Goal: Communication & Community: Answer question/provide support

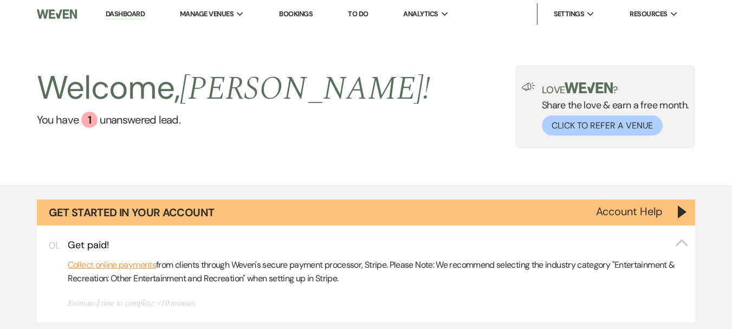
click at [453, 170] on div "Welcome, [PERSON_NAME] ! You have 1 unanswered lead . Love ? Share the love & e…" at bounding box center [366, 106] width 732 height 157
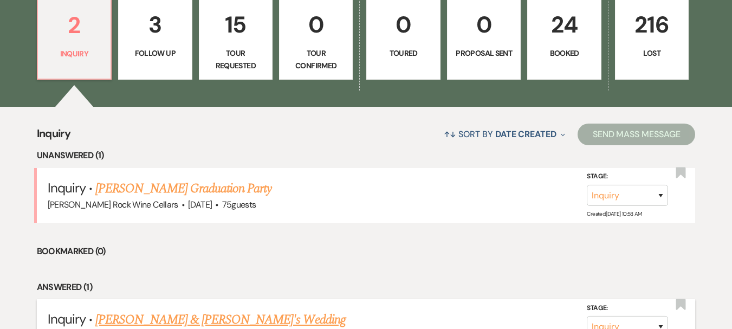
scroll to position [476, 0]
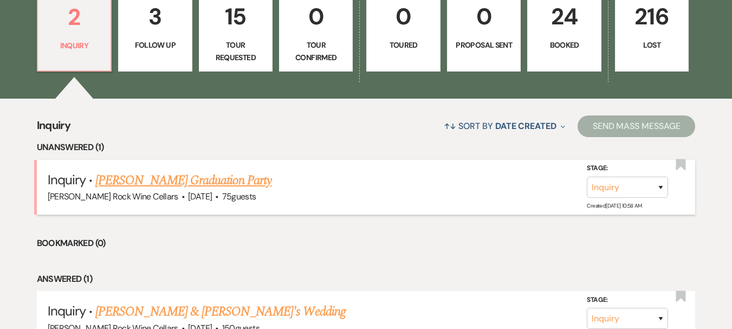
click at [223, 180] on link "[PERSON_NAME] Graduation Party" at bounding box center [183, 181] width 176 height 20
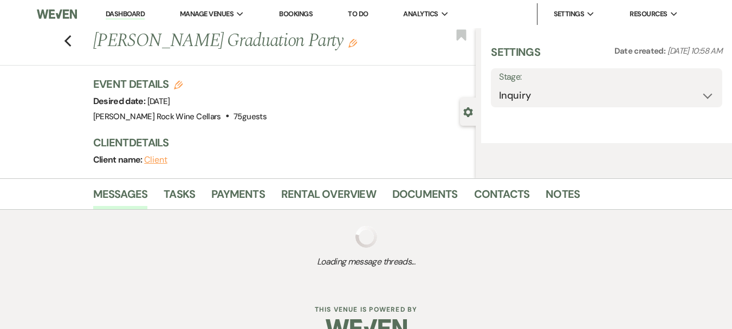
select select "5"
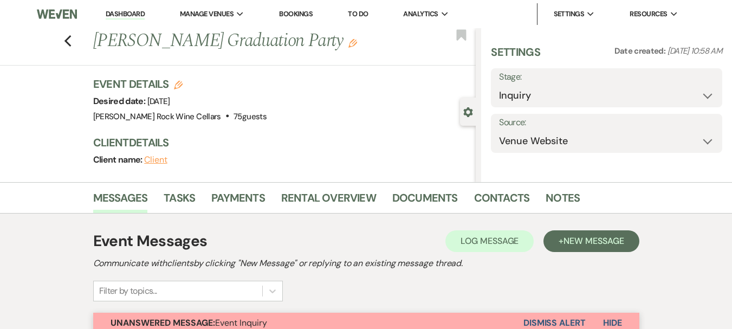
select select "19"
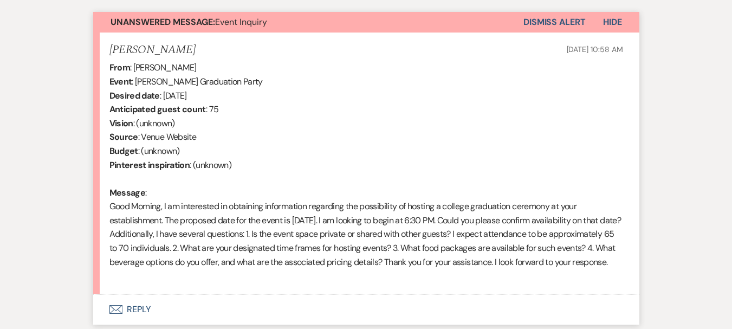
scroll to position [435, 0]
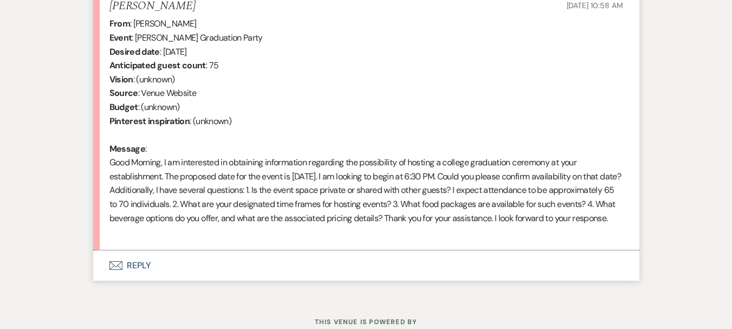
click at [139, 280] on button "Envelope Reply" at bounding box center [366, 265] width 546 height 30
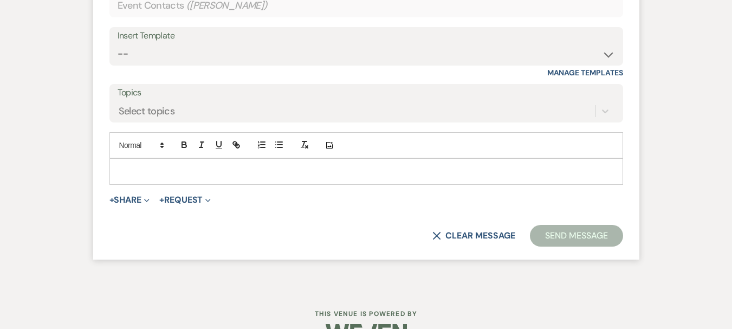
scroll to position [749, 0]
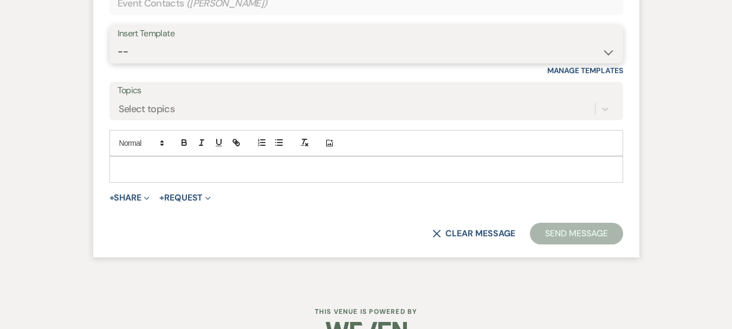
click at [611, 62] on select "-- Weven Planning Portal Introduction (Booked Events) First Response [PERSON_NA…" at bounding box center [367, 51] width 498 height 21
select select "148"
click at [118, 55] on select "-- Weven Planning Portal Introduction (Booked Events) First Response [PERSON_NA…" at bounding box center [367, 51] width 498 height 21
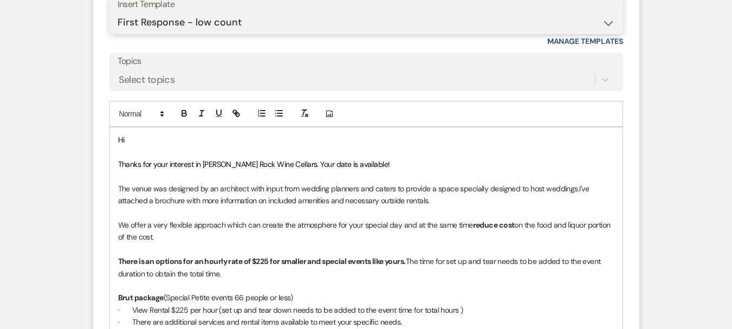
scroll to position [783, 0]
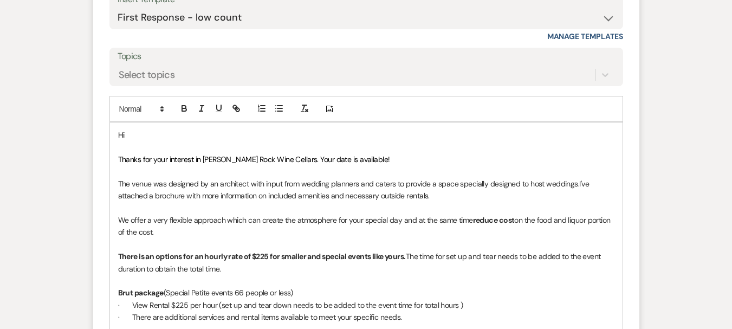
click at [142, 141] on p "Hi" at bounding box center [366, 135] width 496 height 12
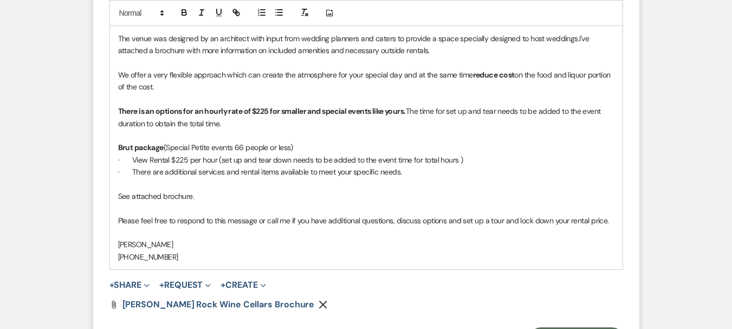
scroll to position [931, 0]
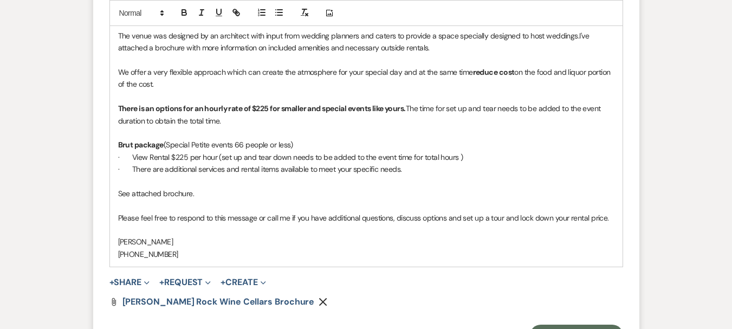
click at [243, 151] on p "Brut package (Special Petite events 66 people or less)" at bounding box center [366, 145] width 496 height 12
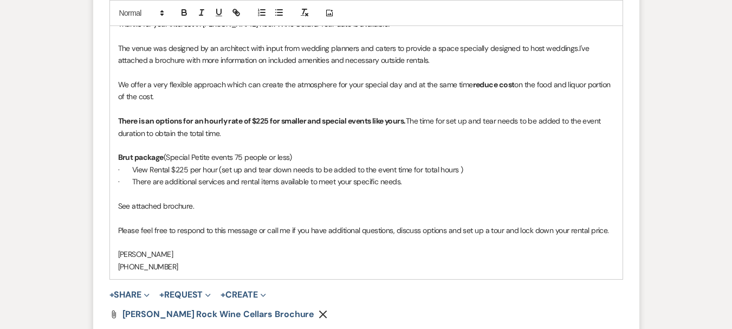
scroll to position [946, 0]
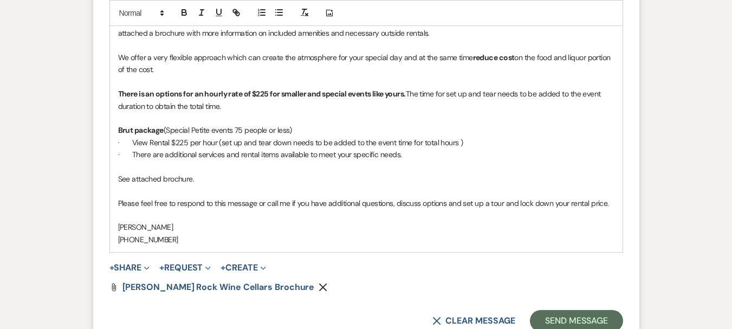
click at [214, 185] on p "See attached brochure." at bounding box center [366, 179] width 496 height 12
